Goal: Navigation & Orientation: Find specific page/section

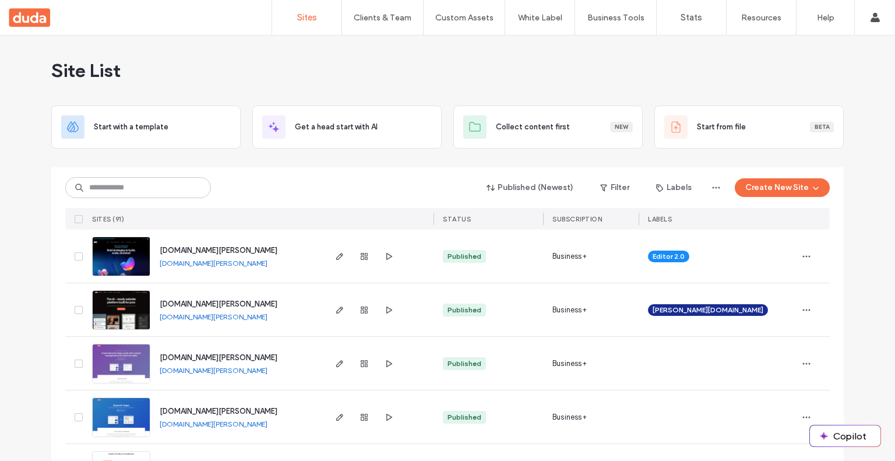
click at [191, 305] on span "[DOMAIN_NAME][PERSON_NAME]" at bounding box center [219, 303] width 118 height 9
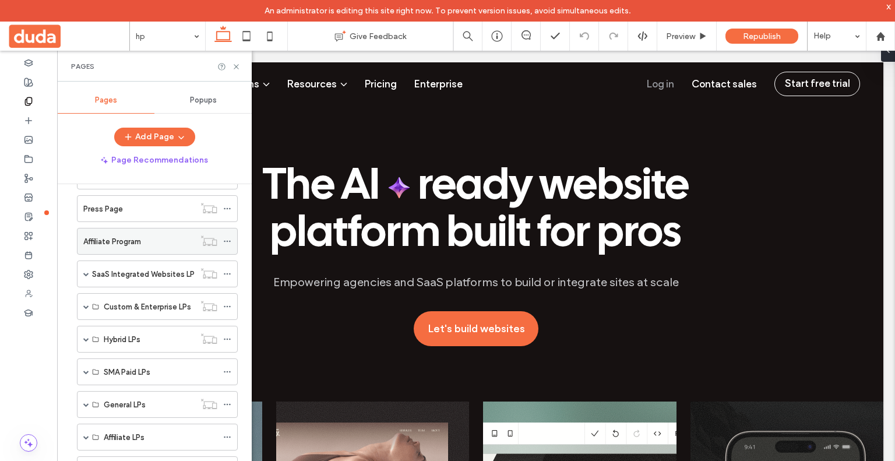
scroll to position [367, 0]
click at [86, 263] on span at bounding box center [86, 275] width 6 height 26
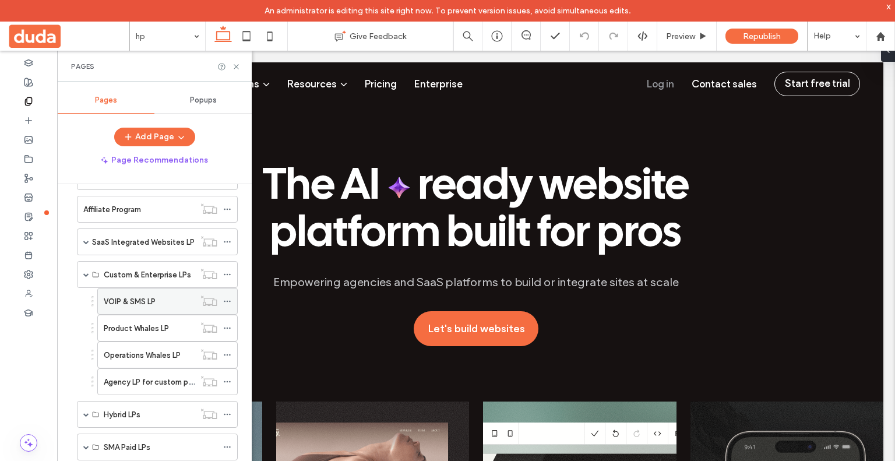
click at [173, 304] on div "VOIP & SMS LP" at bounding box center [149, 301] width 91 height 26
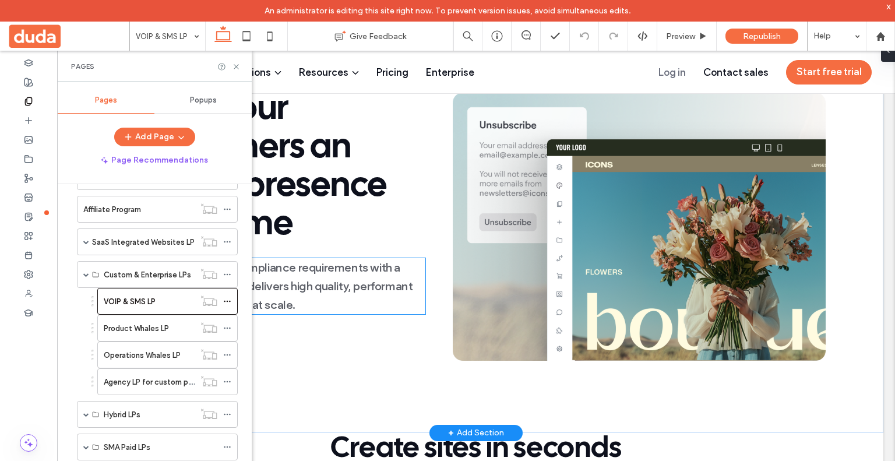
scroll to position [62, 0]
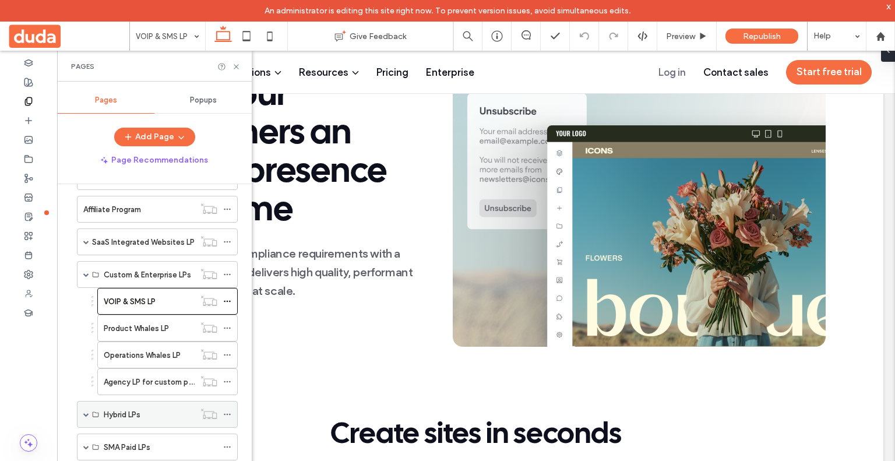
click at [87, 411] on span at bounding box center [86, 414] width 6 height 6
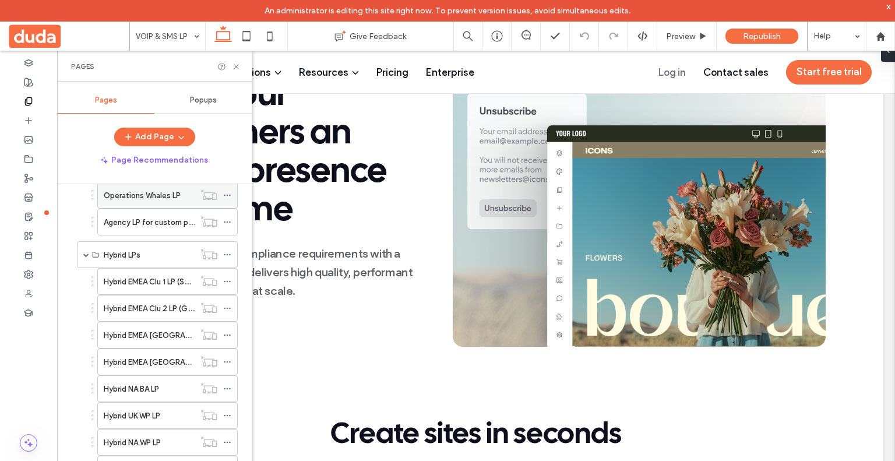
scroll to position [608, 0]
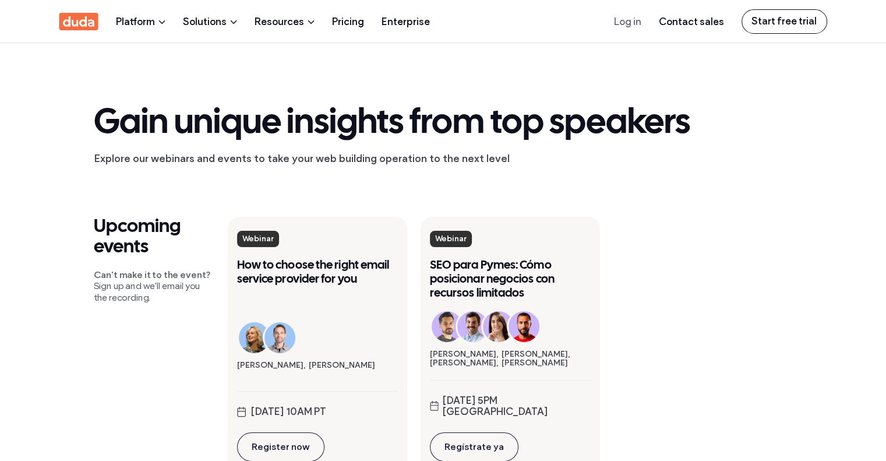
click at [65, 22] on use at bounding box center [78, 21] width 39 height 17
